Goal: Information Seeking & Learning: Compare options

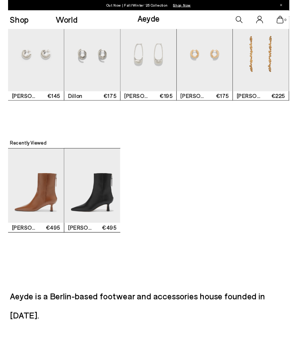
scroll to position [1029, 0]
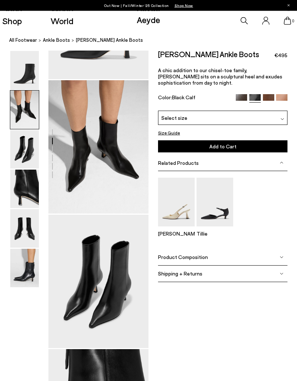
scroll to position [106, 0]
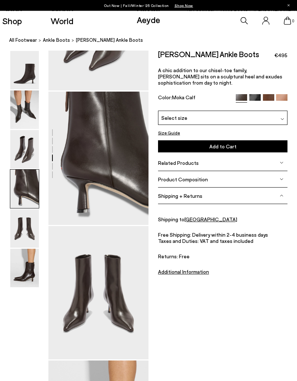
scroll to position [363, 0]
